Goal: Information Seeking & Learning: Compare options

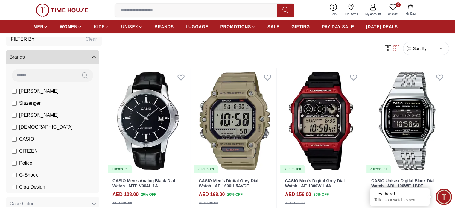
scroll to position [30, 0]
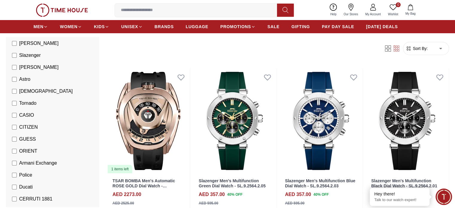
scroll to position [90, 0]
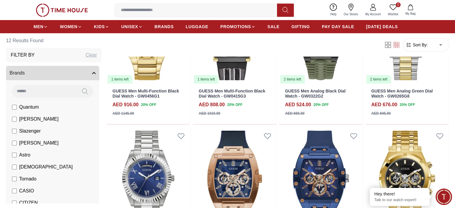
click at [69, 73] on button "Brands" at bounding box center [52, 73] width 93 height 14
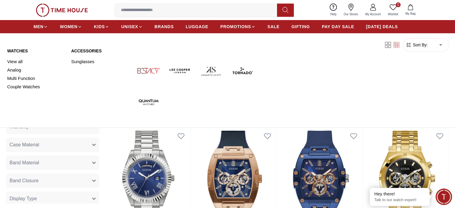
click at [20, 51] on link "Watches" at bounding box center [35, 51] width 57 height 6
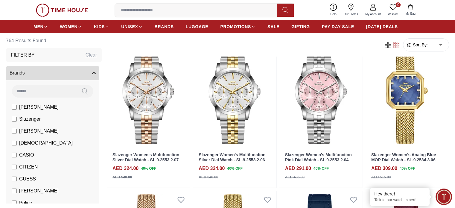
scroll to position [60, 0]
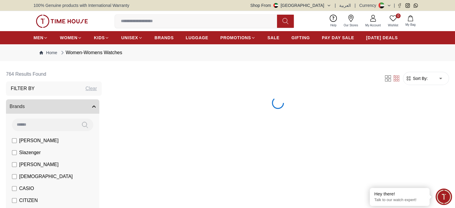
click at [42, 167] on label "[PERSON_NAME]" at bounding box center [35, 164] width 47 height 7
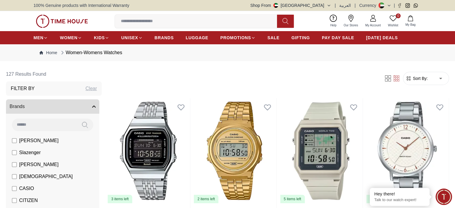
click at [42, 167] on label "[PERSON_NAME]" at bounding box center [35, 164] width 47 height 7
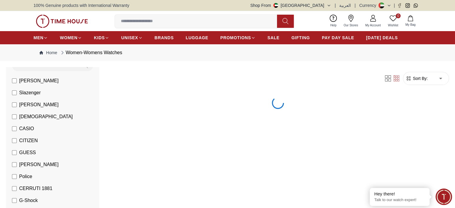
scroll to position [90, 0]
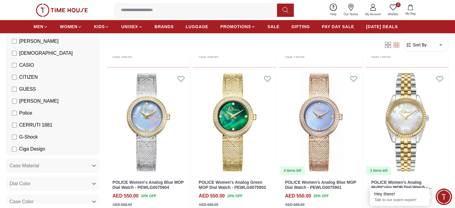
scroll to position [299, 0]
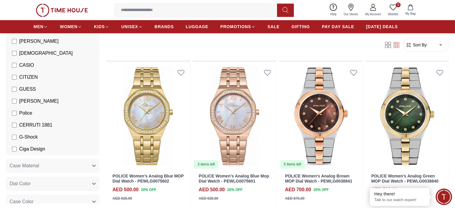
scroll to position [718, 0]
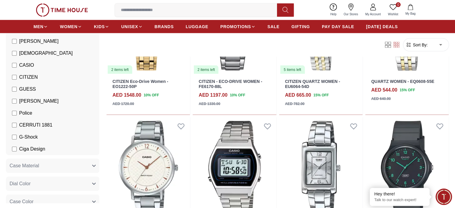
scroll to position [1406, 0]
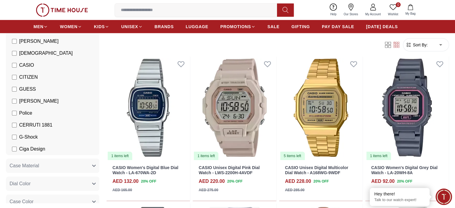
scroll to position [1795, 0]
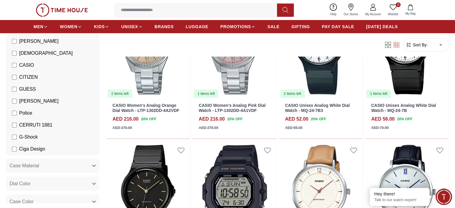
scroll to position [2184, 0]
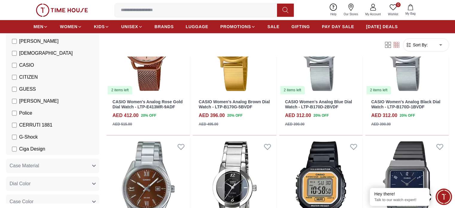
scroll to position [2513, 0]
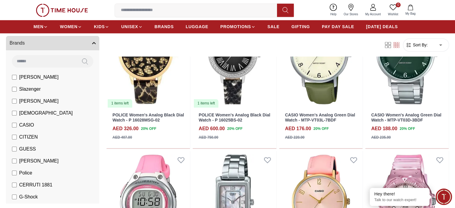
scroll to position [3230, 0]
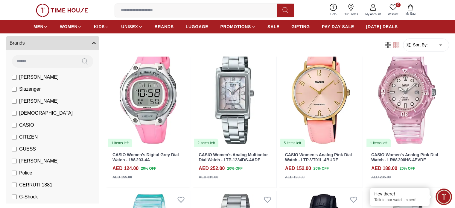
scroll to position [3290, 0]
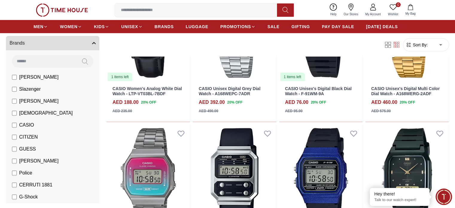
scroll to position [3978, 0]
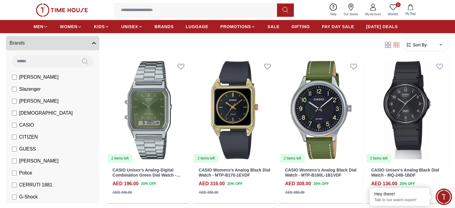
scroll to position [4218, 0]
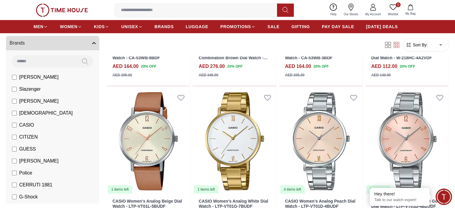
scroll to position [4457, 0]
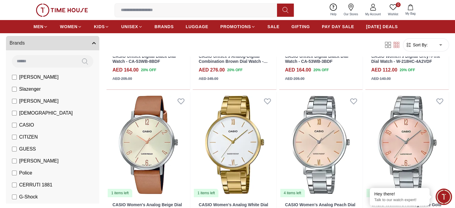
drag, startPoint x: 336, startPoint y: 109, endPoint x: 440, endPoint y: 133, distance: 107.3
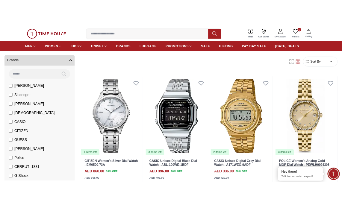
scroll to position [0, 0]
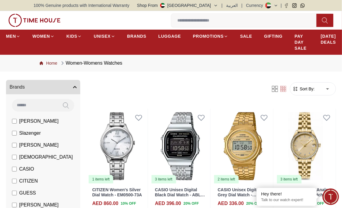
click at [49, 63] on link "Home" at bounding box center [48, 63] width 18 height 6
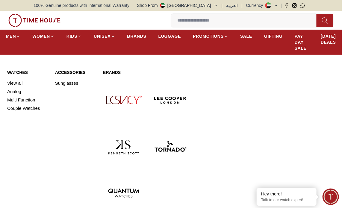
click at [18, 72] on link "Watches" at bounding box center [27, 72] width 41 height 6
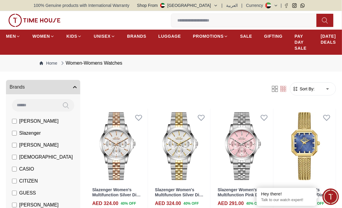
scroll to position [60, 0]
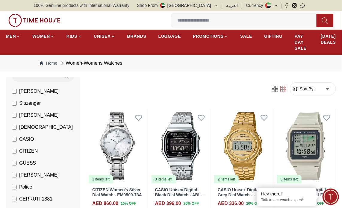
scroll to position [90, 0]
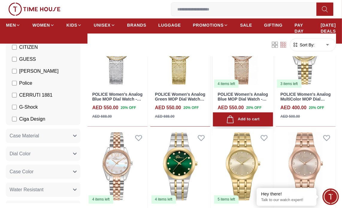
scroll to position [359, 0]
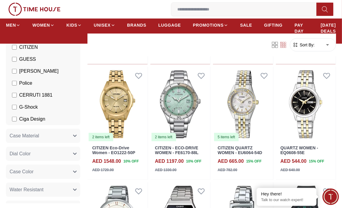
scroll to position [957, 0]
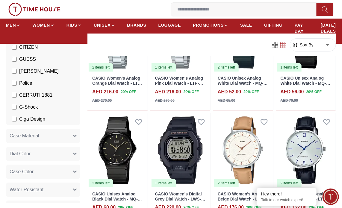
scroll to position [1735, 0]
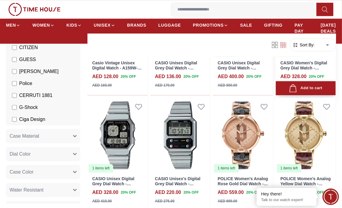
scroll to position [2273, 0]
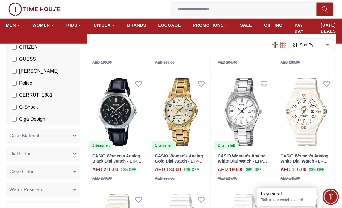
scroll to position [3679, 0]
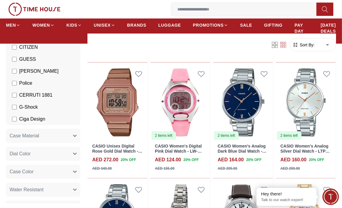
scroll to position [4487, 0]
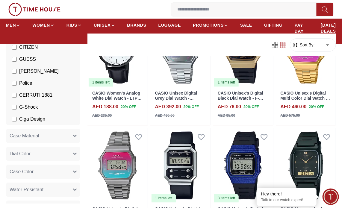
scroll to position [3114, 0]
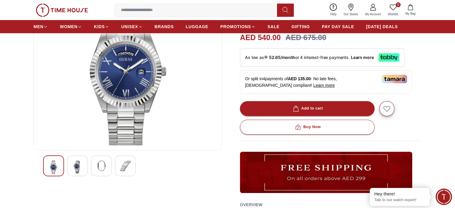
scroll to position [150, 0]
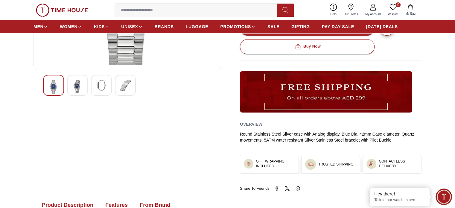
click at [73, 85] on img at bounding box center [77, 87] width 11 height 14
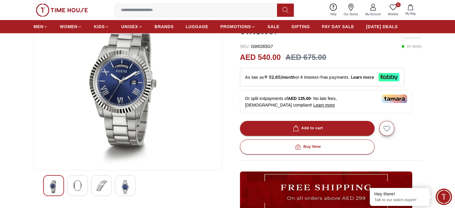
scroll to position [60, 0]
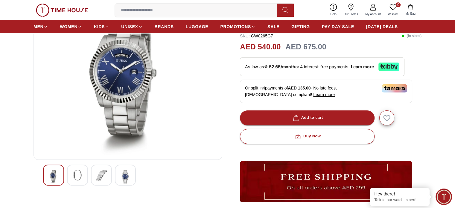
click at [101, 174] on img at bounding box center [101, 175] width 11 height 11
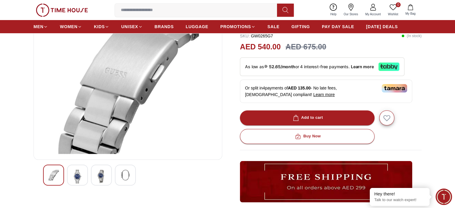
click at [125, 174] on img at bounding box center [125, 175] width 11 height 11
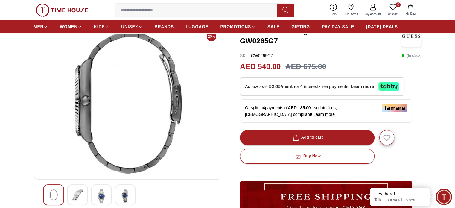
scroll to position [30, 0]
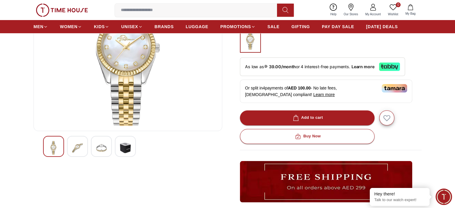
scroll to position [90, 0]
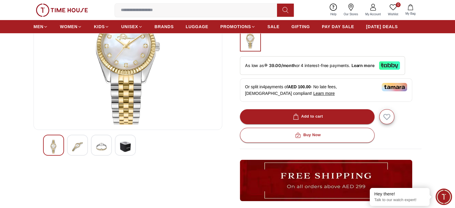
click at [74, 147] on img at bounding box center [77, 147] width 11 height 14
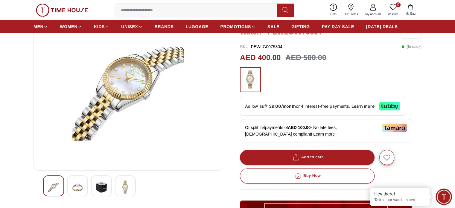
scroll to position [60, 0]
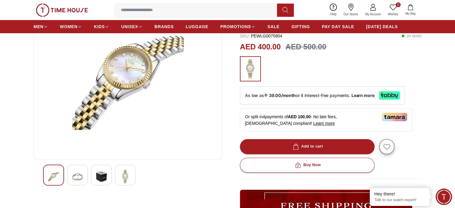
click at [126, 185] on div at bounding box center [125, 175] width 21 height 21
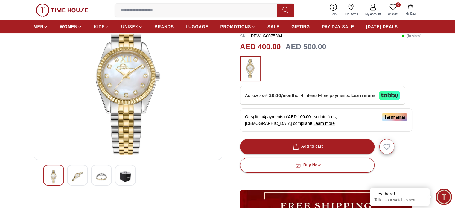
click at [102, 178] on img at bounding box center [101, 177] width 11 height 14
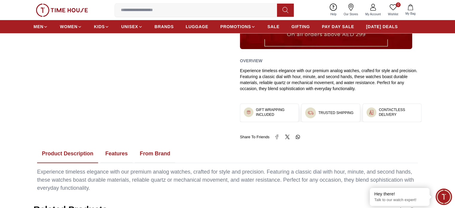
scroll to position [239, 0]
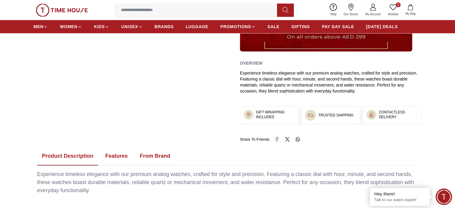
click at [116, 155] on button "Features" at bounding box center [117, 156] width 32 height 19
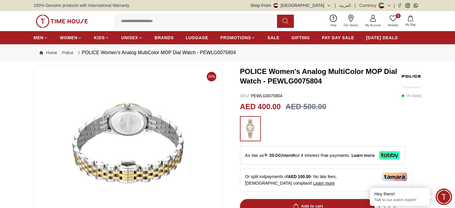
scroll to position [60, 0]
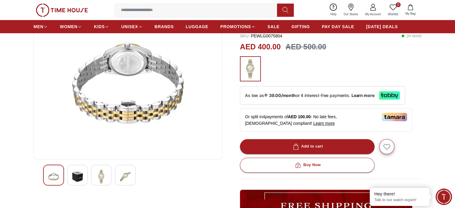
click at [109, 172] on div at bounding box center [101, 175] width 21 height 21
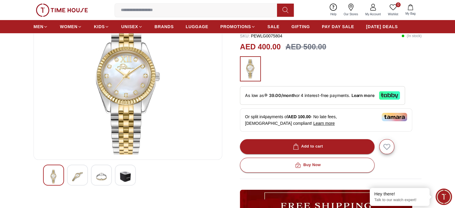
scroll to position [0, 0]
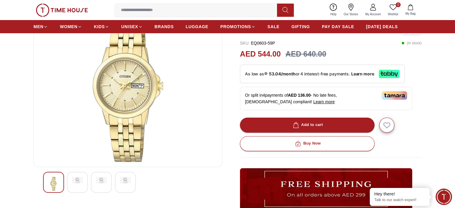
scroll to position [60, 0]
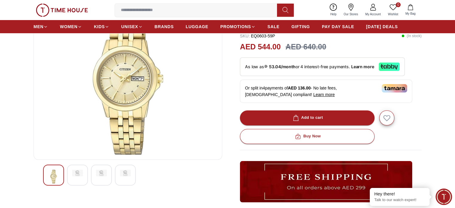
click at [82, 172] on img at bounding box center [77, 173] width 11 height 7
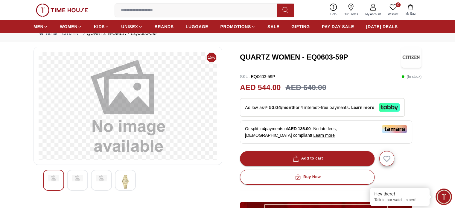
scroll to position [30, 0]
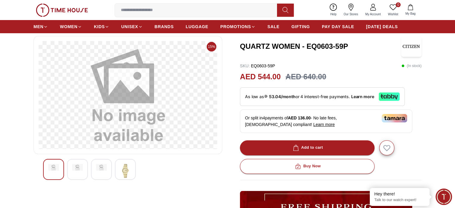
click at [126, 166] on img at bounding box center [125, 171] width 11 height 14
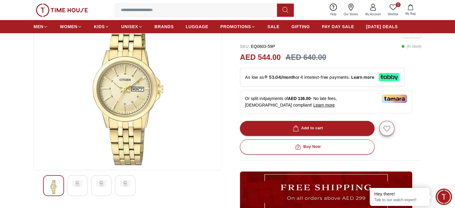
scroll to position [60, 0]
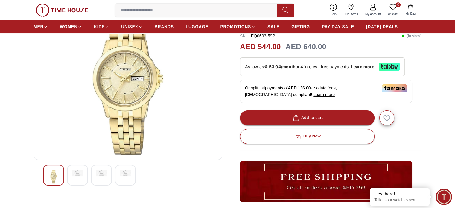
click at [81, 173] on img at bounding box center [77, 173] width 11 height 7
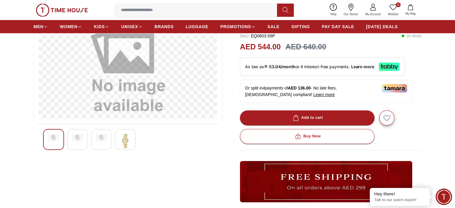
click at [123, 144] on img at bounding box center [125, 141] width 11 height 14
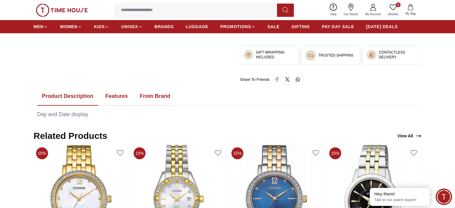
scroll to position [239, 0]
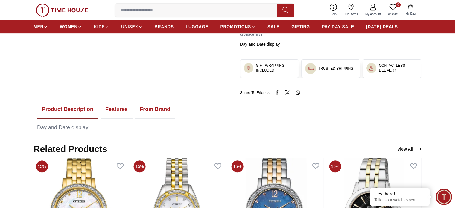
click at [122, 109] on button "Features" at bounding box center [117, 109] width 32 height 19
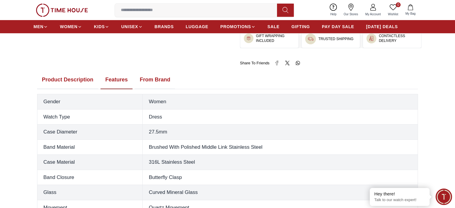
scroll to position [209, 0]
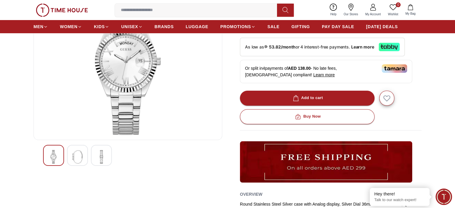
scroll to position [90, 0]
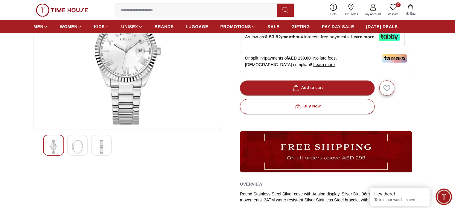
click at [87, 148] on div at bounding box center [77, 145] width 21 height 21
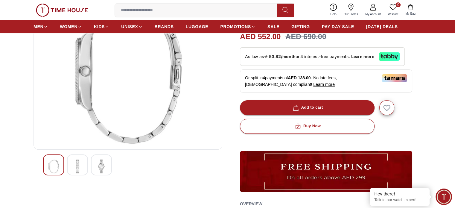
scroll to position [60, 0]
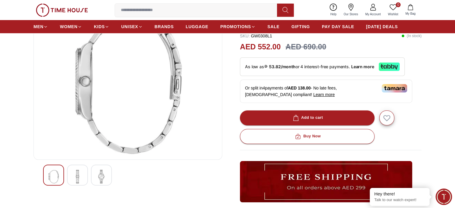
click at [83, 176] on img at bounding box center [77, 177] width 11 height 14
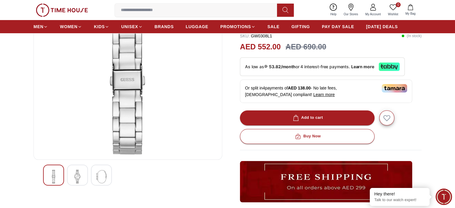
click at [78, 175] on img at bounding box center [77, 177] width 11 height 14
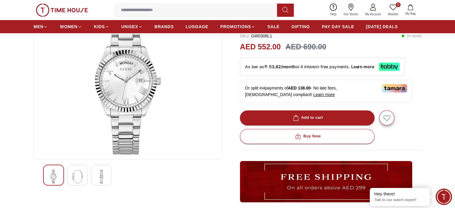
click at [78, 175] on img at bounding box center [77, 177] width 11 height 14
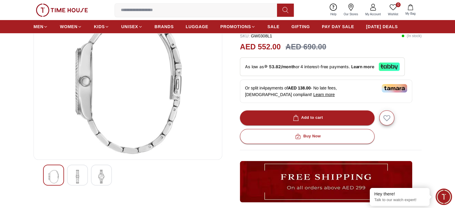
click at [78, 175] on img at bounding box center [77, 177] width 11 height 14
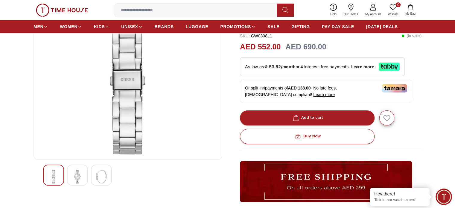
click at [78, 175] on img at bounding box center [77, 177] width 11 height 14
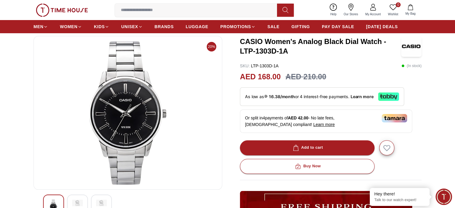
scroll to position [90, 0]
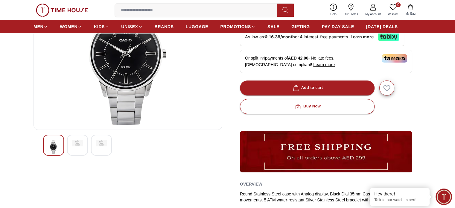
click at [68, 147] on div at bounding box center [77, 145] width 21 height 21
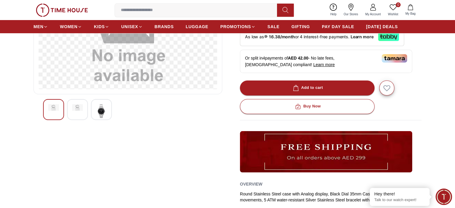
click at [101, 113] on img at bounding box center [101, 111] width 11 height 14
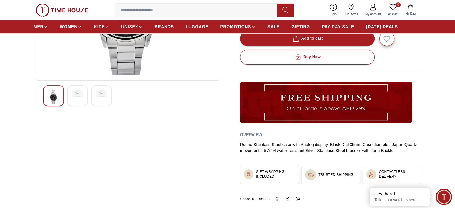
scroll to position [209, 0]
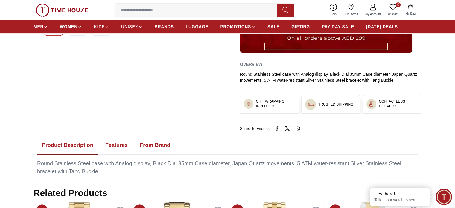
click at [121, 143] on button "Features" at bounding box center [117, 145] width 32 height 19
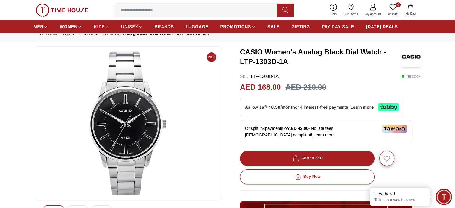
scroll to position [30, 0]
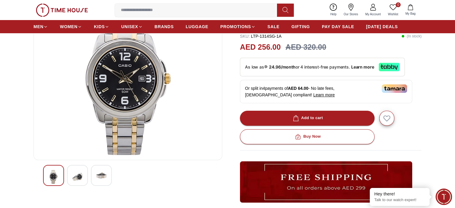
scroll to position [60, 0]
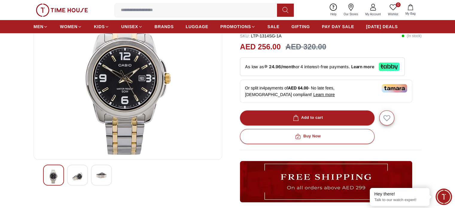
click at [79, 172] on img at bounding box center [77, 177] width 11 height 14
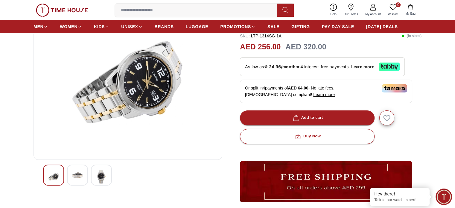
click at [92, 173] on div at bounding box center [101, 175] width 21 height 21
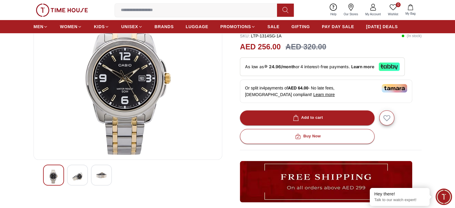
click at [74, 174] on img at bounding box center [77, 177] width 11 height 14
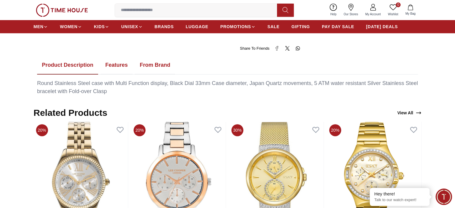
scroll to position [239, 0]
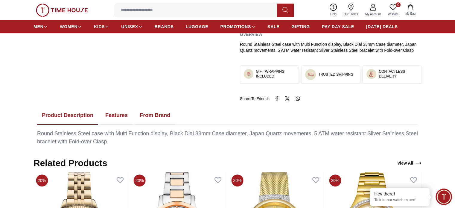
click at [116, 118] on button "Features" at bounding box center [117, 115] width 32 height 19
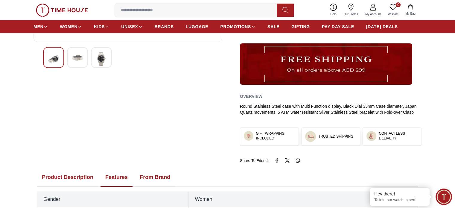
scroll to position [0, 0]
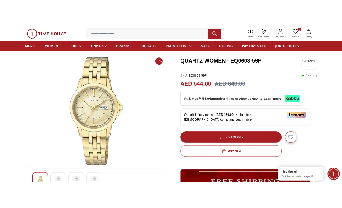
scroll to position [40, 0]
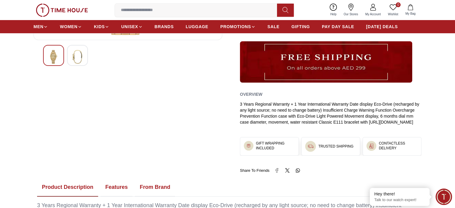
scroll to position [239, 0]
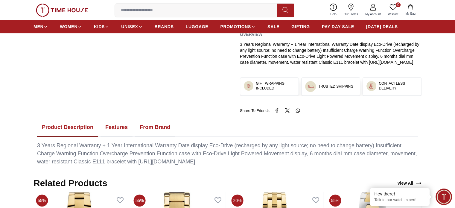
click at [118, 130] on button "Features" at bounding box center [117, 127] width 32 height 19
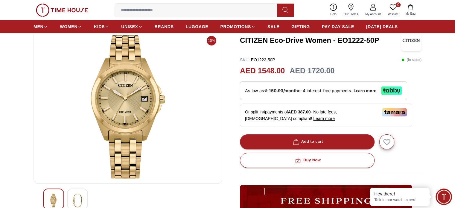
scroll to position [0, 0]
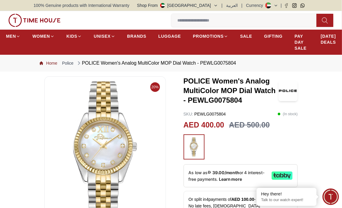
click at [52, 64] on link "Home" at bounding box center [48, 63] width 18 height 6
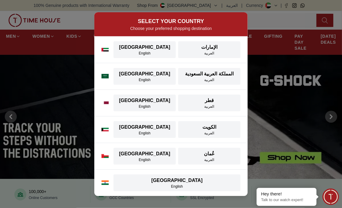
click at [277, 102] on div "SELECT YOUR COUNTRY Choose your preferred shopping destination UAE UAE English …" at bounding box center [171, 104] width 342 height 208
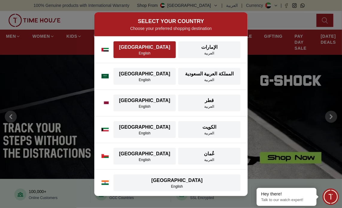
click at [152, 51] on div "English" at bounding box center [144, 53] width 55 height 5
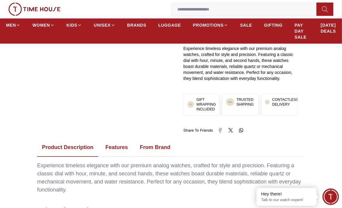
scroll to position [359, 0]
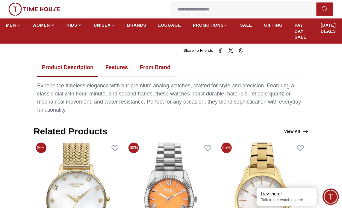
click at [121, 68] on button "Features" at bounding box center [117, 67] width 32 height 19
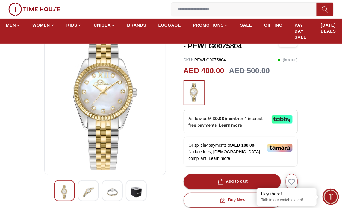
scroll to position [90, 0]
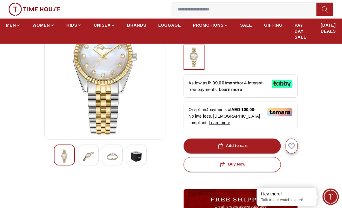
click at [86, 152] on img at bounding box center [88, 157] width 11 height 14
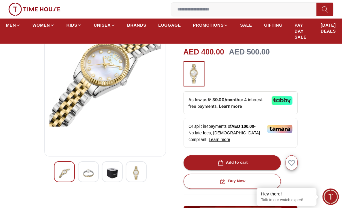
scroll to position [60, 0]
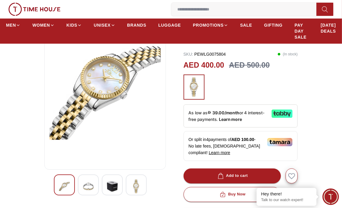
click at [120, 181] on div at bounding box center [112, 184] width 21 height 21
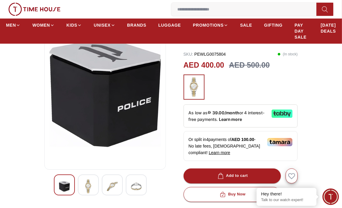
click at [87, 181] on img at bounding box center [88, 186] width 11 height 14
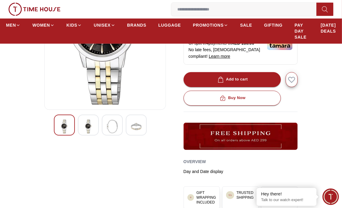
scroll to position [120, 0]
click at [84, 125] on img at bounding box center [88, 127] width 11 height 14
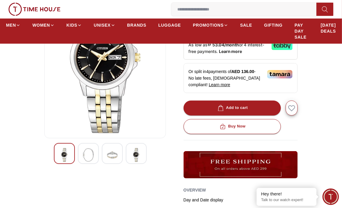
scroll to position [60, 0]
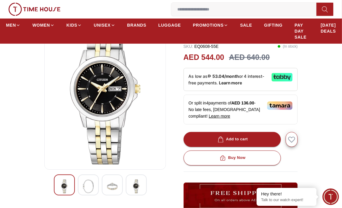
click at [86, 189] on img at bounding box center [88, 186] width 11 height 14
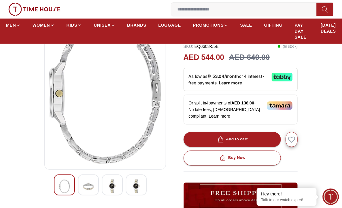
click at [86, 189] on img at bounding box center [88, 186] width 11 height 14
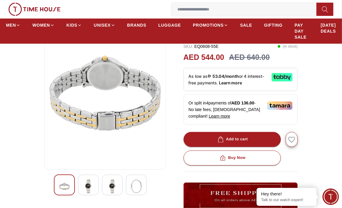
click at [86, 189] on img at bounding box center [88, 186] width 11 height 14
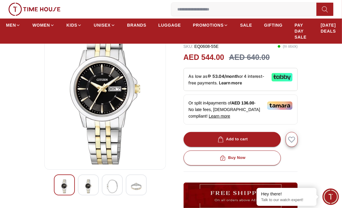
click at [86, 189] on img at bounding box center [88, 186] width 11 height 14
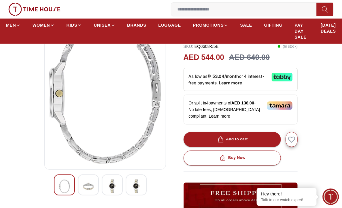
click at [86, 189] on img at bounding box center [88, 186] width 11 height 14
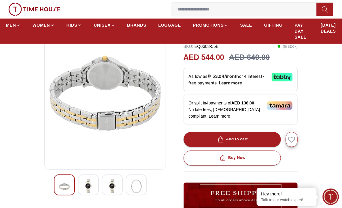
click at [86, 189] on img at bounding box center [88, 186] width 11 height 14
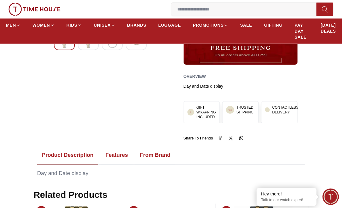
scroll to position [239, 0]
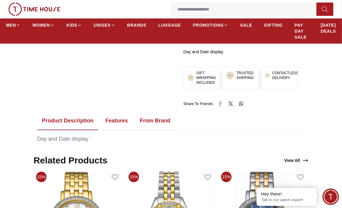
click at [114, 124] on button "Features" at bounding box center [117, 121] width 32 height 19
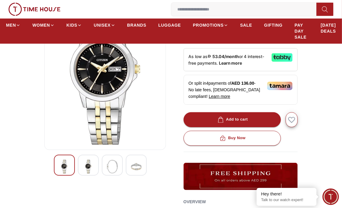
scroll to position [0, 0]
